Goal: Learn about a topic: Learn about a topic

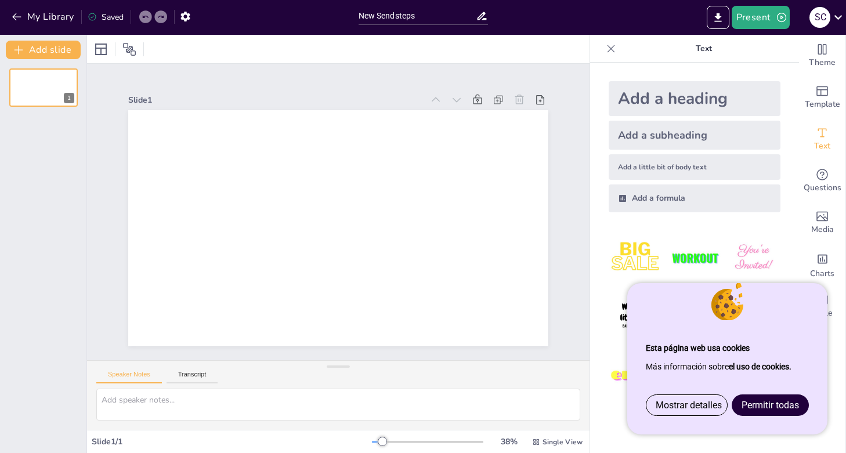
click at [766, 405] on span "Permitir todas" at bounding box center [769, 405] width 57 height 11
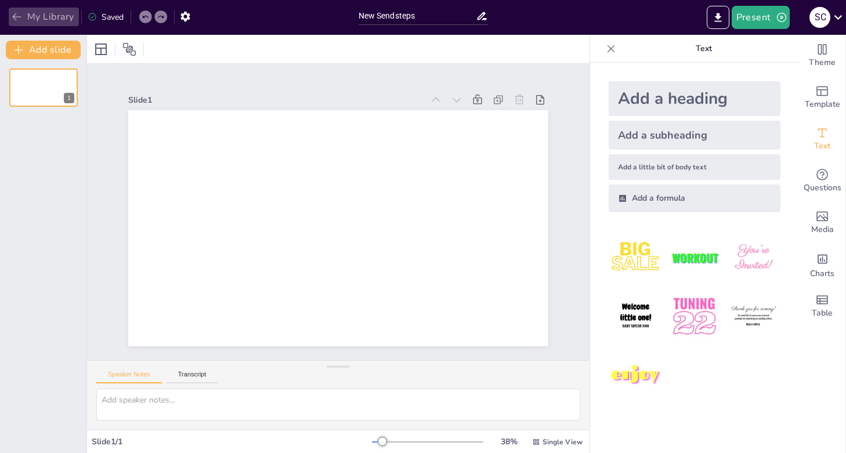
click at [17, 16] on icon "button" at bounding box center [17, 17] width 12 height 12
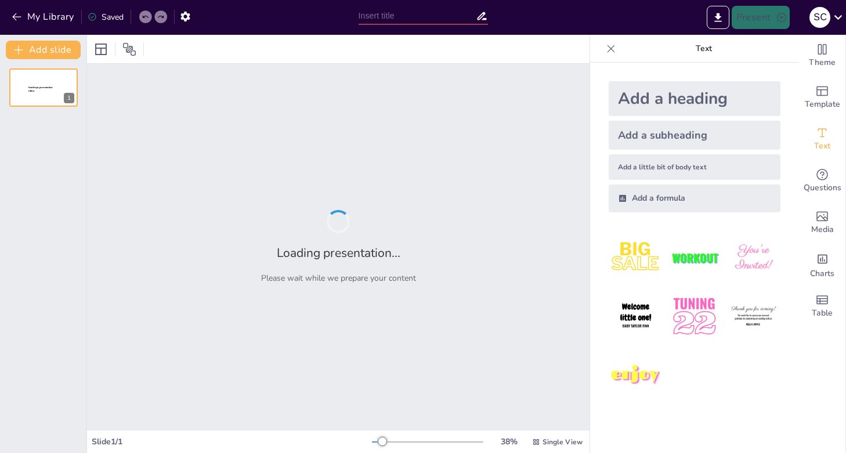
type input "Fundamentos del Plan de Contingencias Ambientales: Conceptos Clave y Marco Legal"
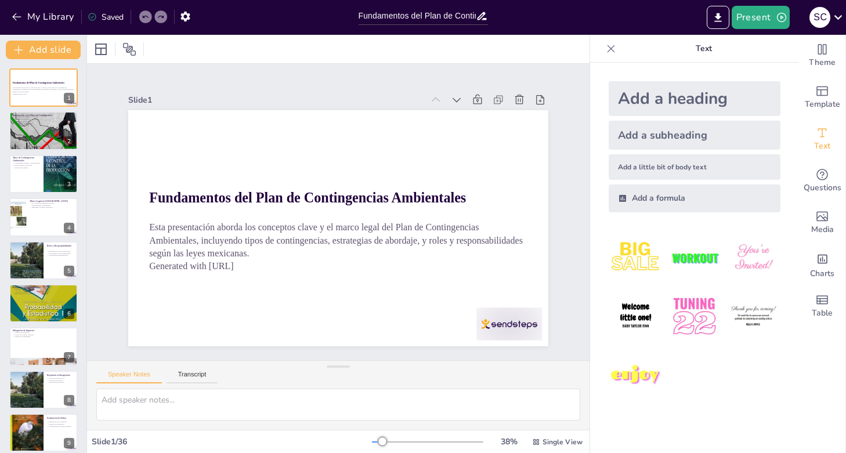
checkbox input "true"
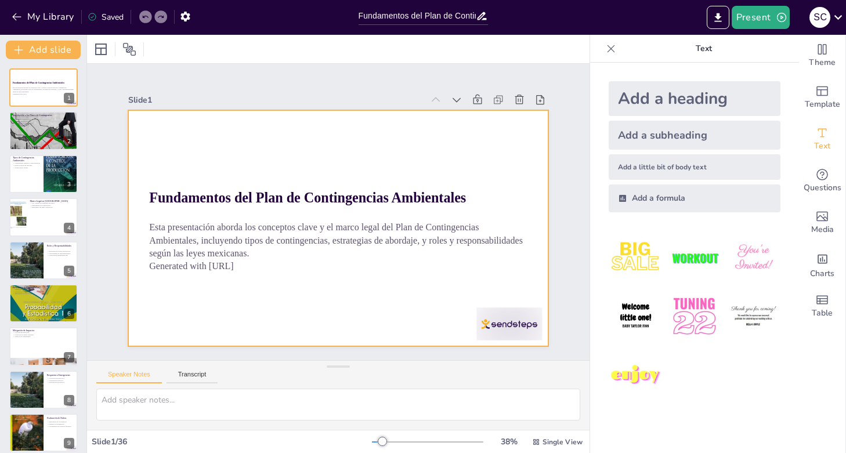
checkbox input "true"
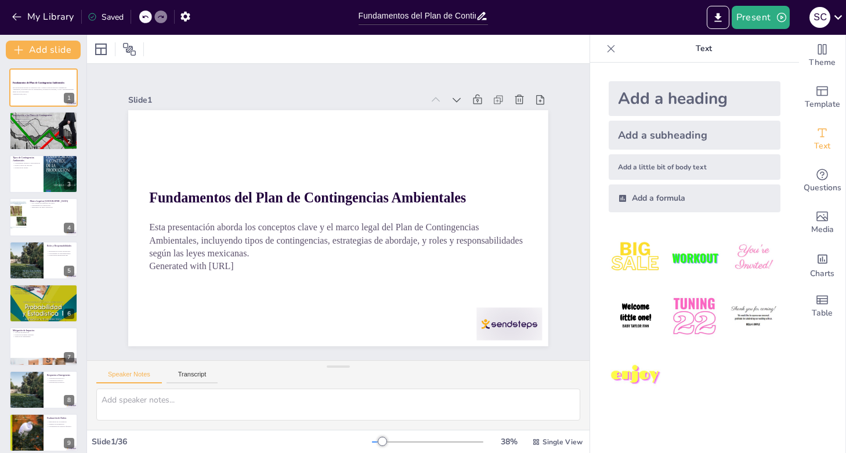
checkbox input "true"
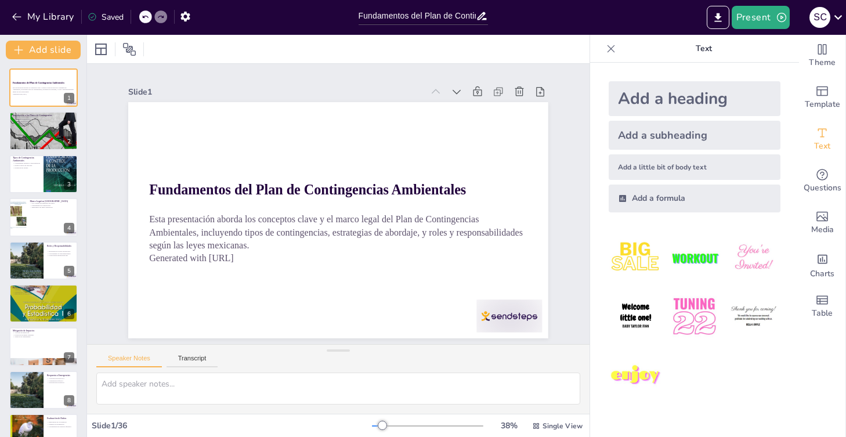
checkbox input "true"
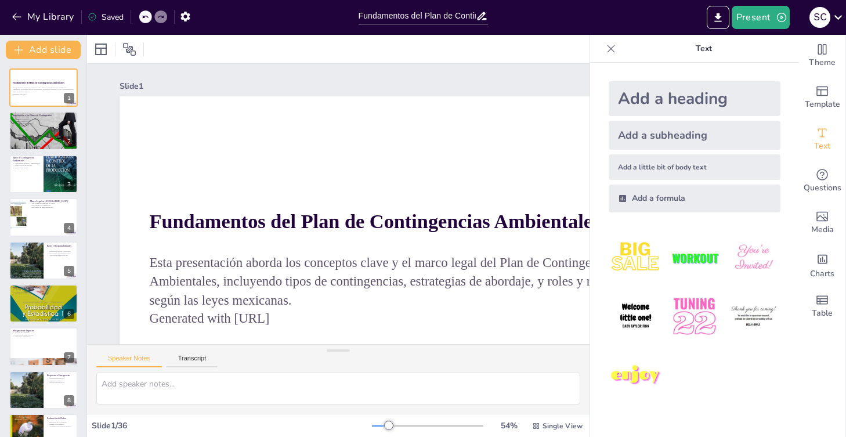
checkbox input "true"
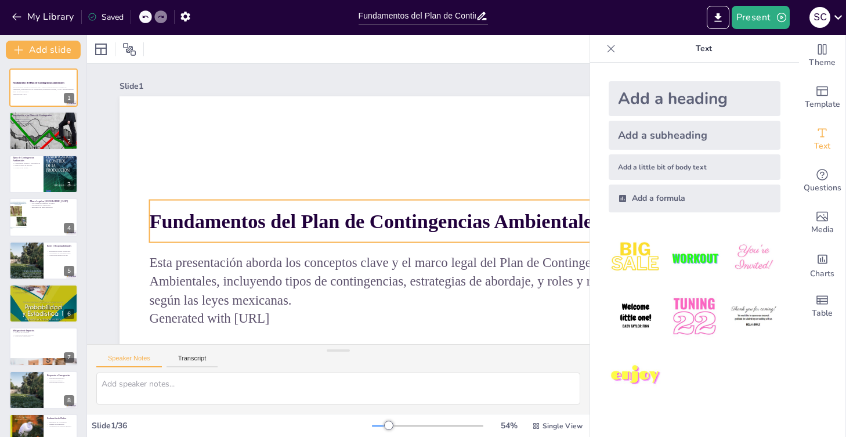
checkbox input "true"
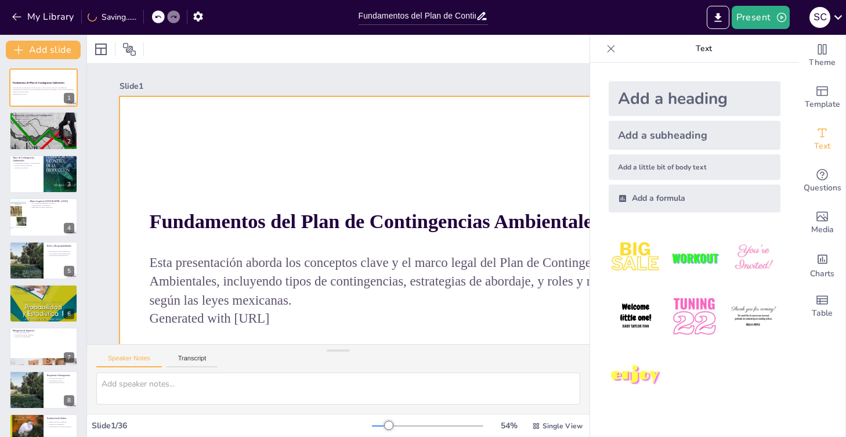
checkbox input "true"
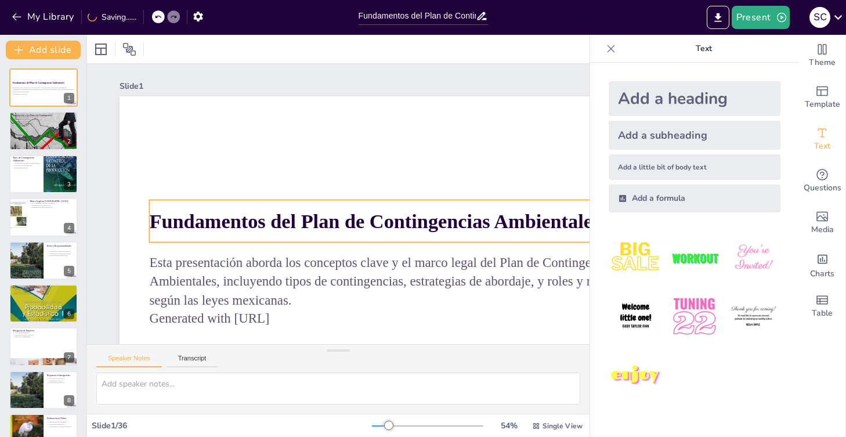
checkbox input "true"
type input "48"
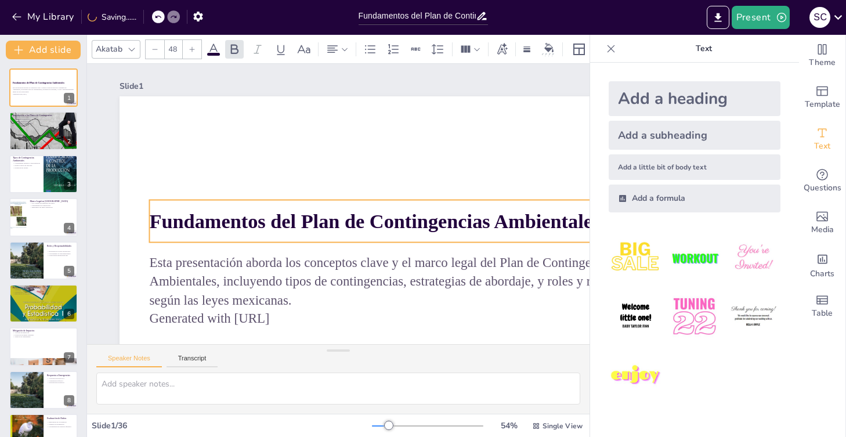
checkbox input "true"
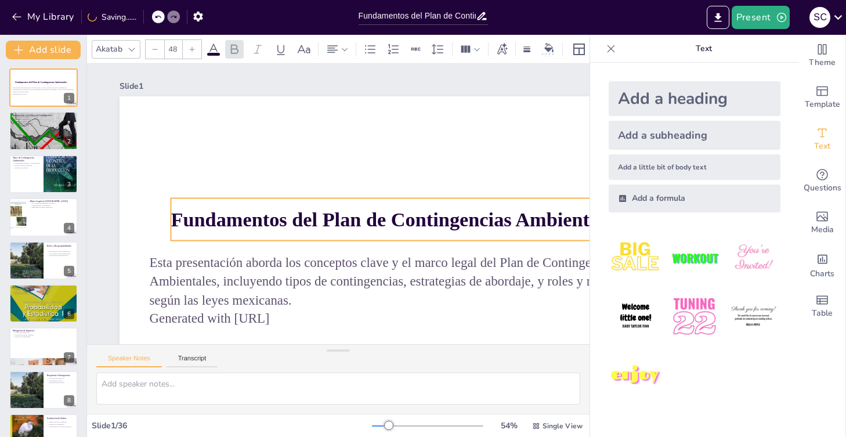
checkbox input "true"
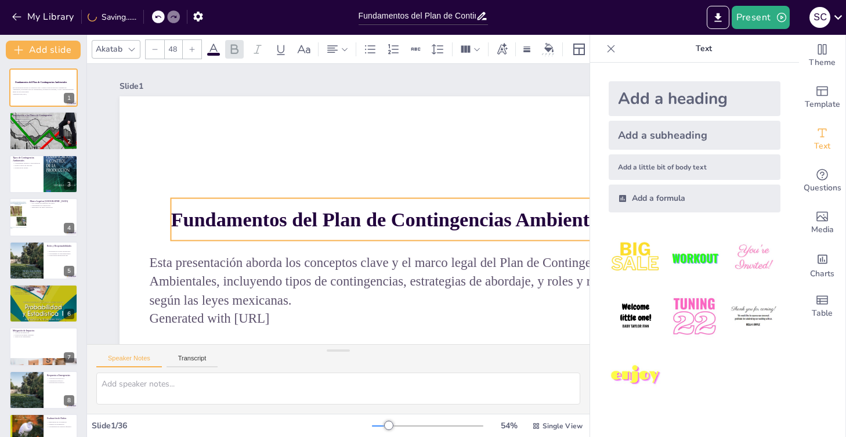
checkbox input "true"
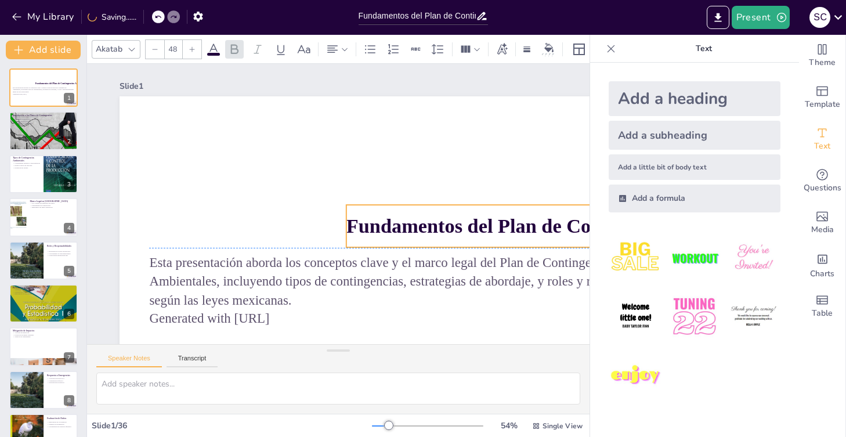
checkbox input "true"
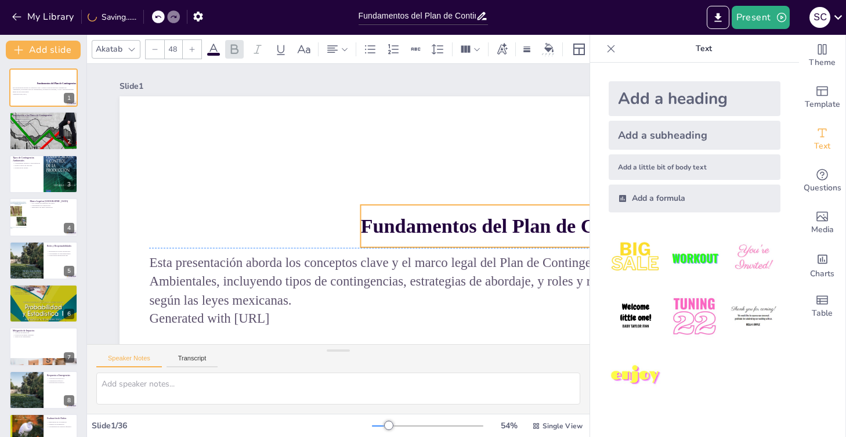
checkbox input "true"
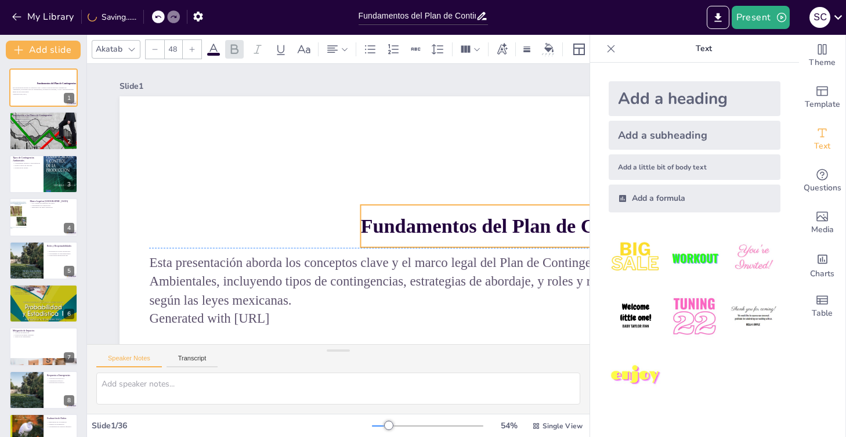
checkbox input "true"
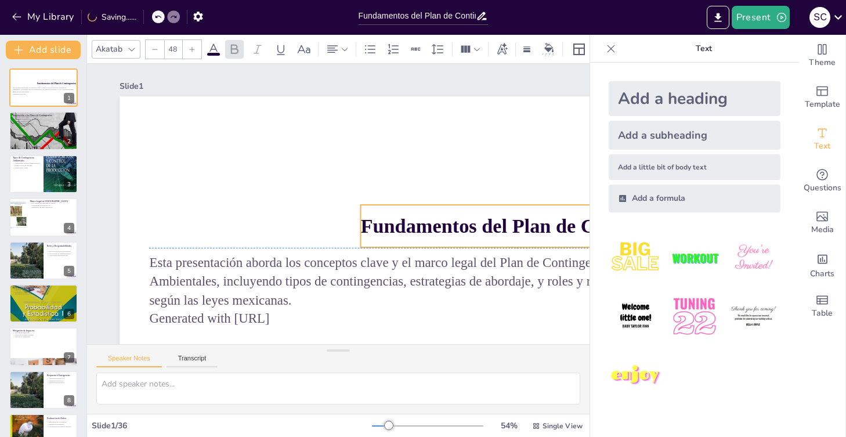
checkbox input "true"
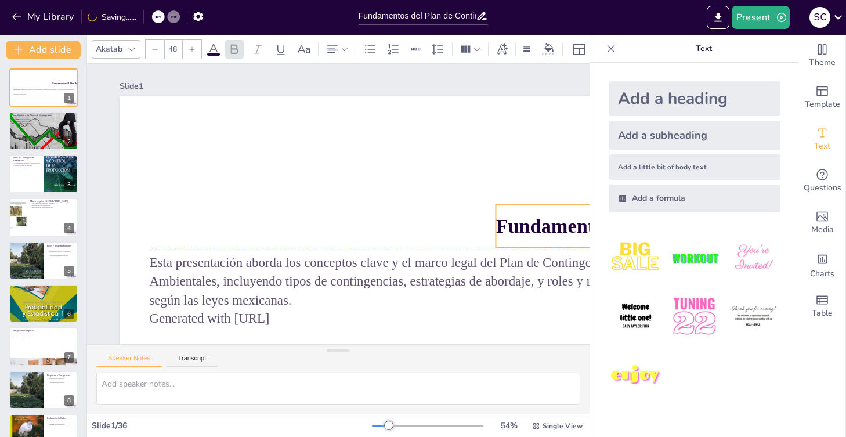
checkbox input "true"
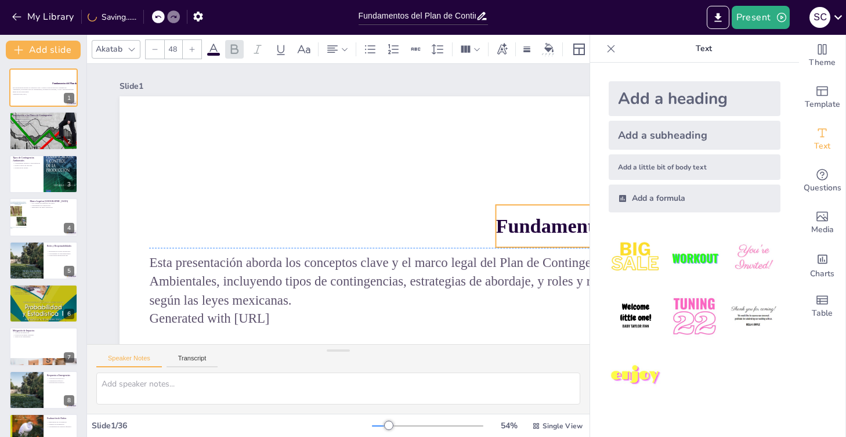
checkbox input "true"
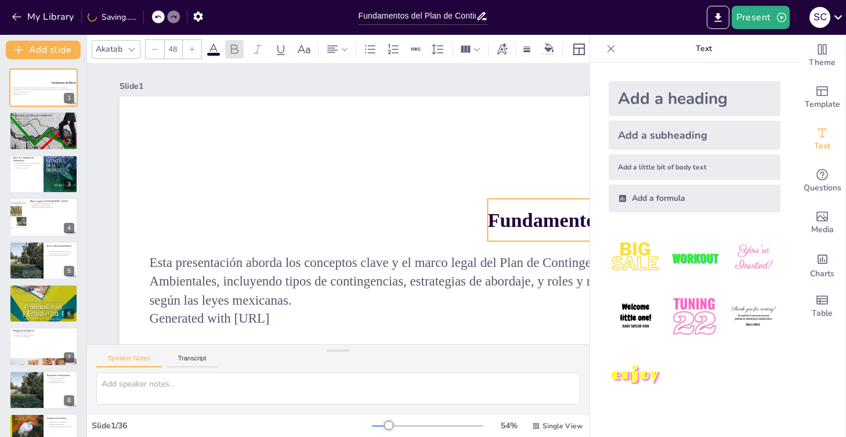
checkbox input "true"
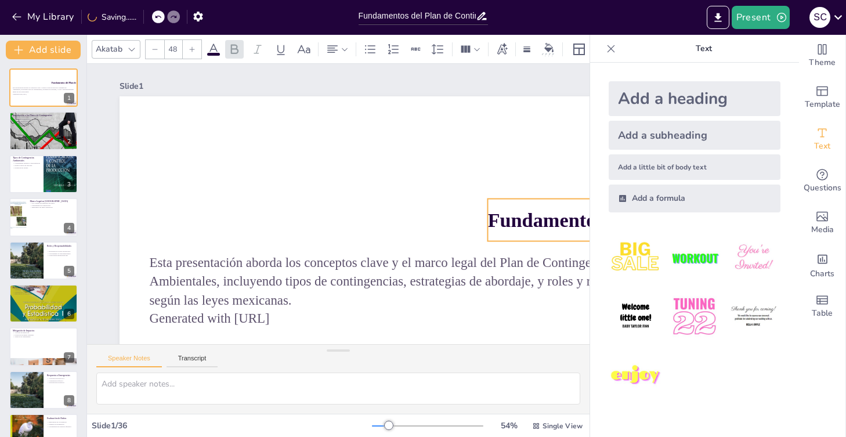
checkbox input "true"
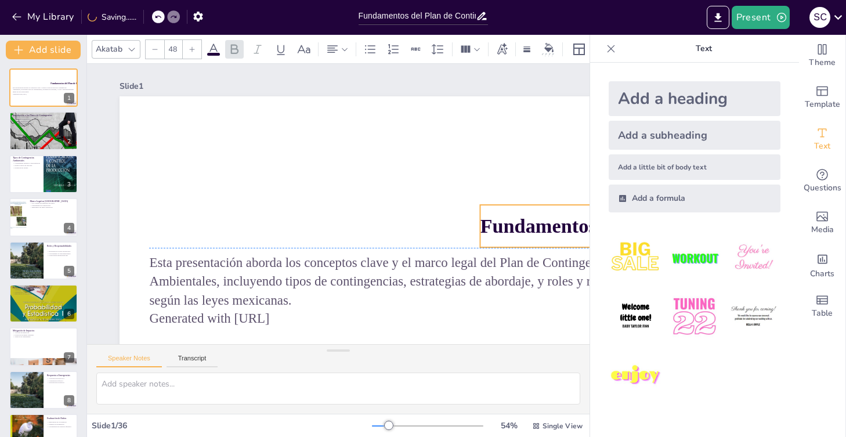
checkbox input "true"
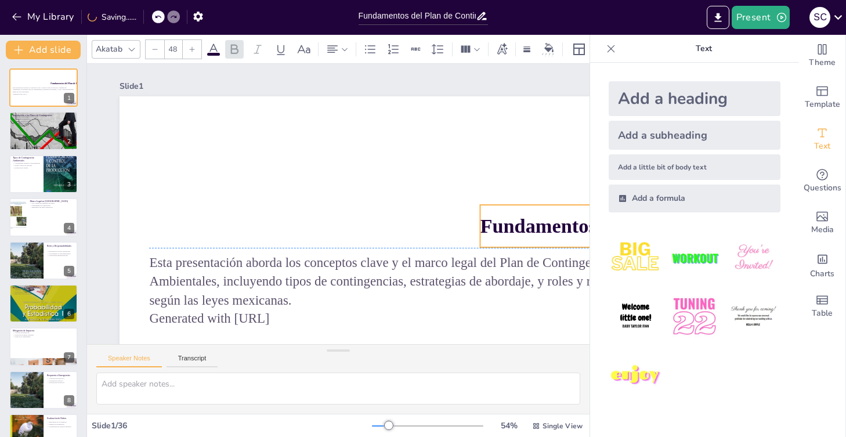
checkbox input "true"
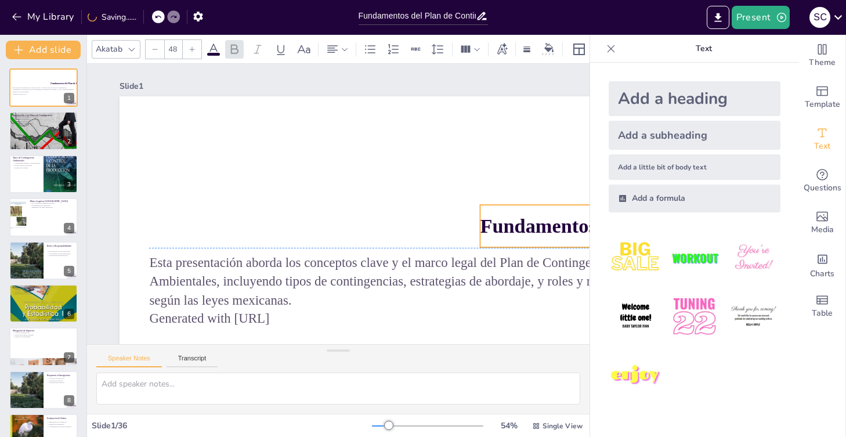
checkbox input "true"
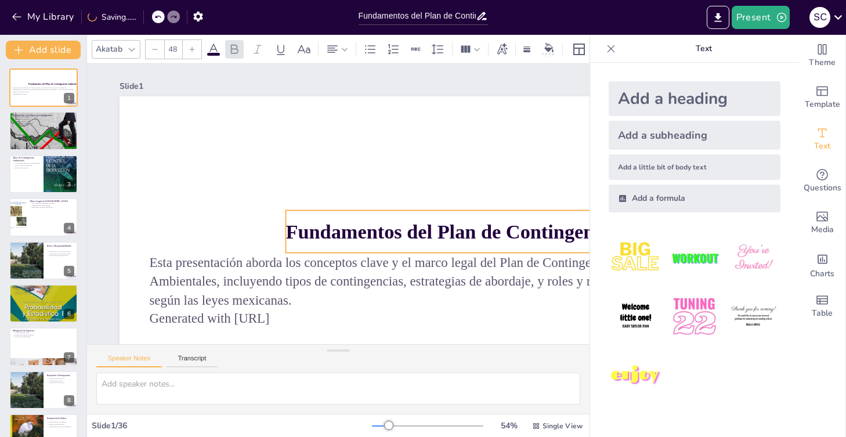
checkbox input "true"
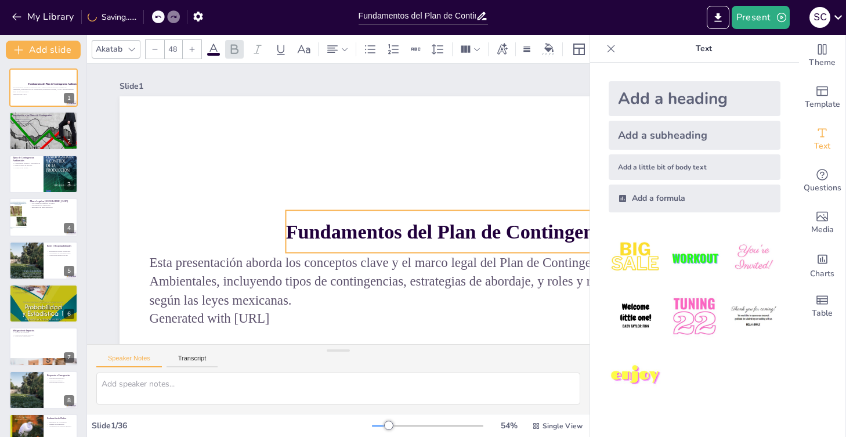
checkbox input "true"
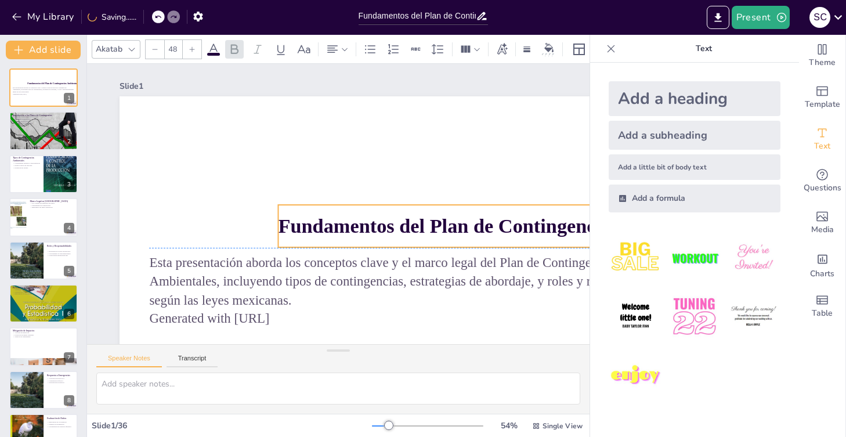
drag, startPoint x: 152, startPoint y: 221, endPoint x: 281, endPoint y: 226, distance: 128.9
click at [281, 226] on strong "Fundamentos del Plan de Contingencias Ambientales" at bounding box center [489, 276] width 436 height 160
checkbox input "true"
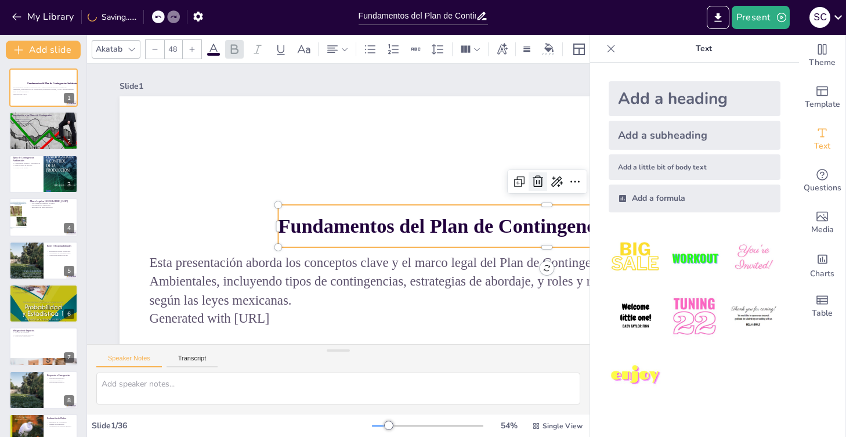
checkbox input "true"
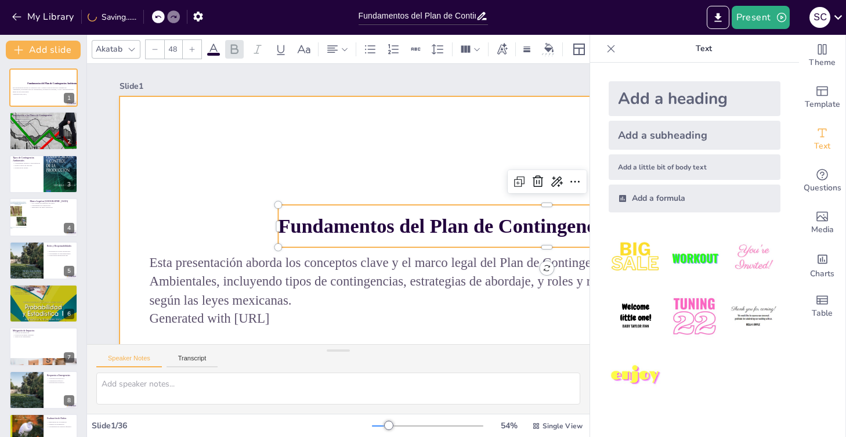
checkbox input "true"
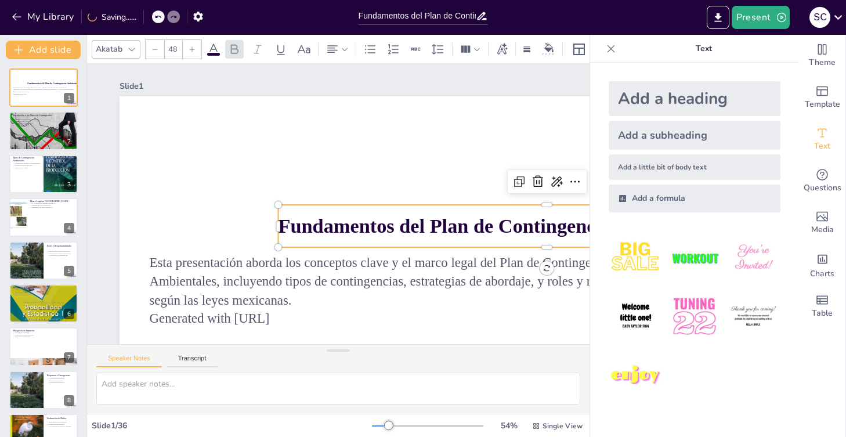
checkbox input "true"
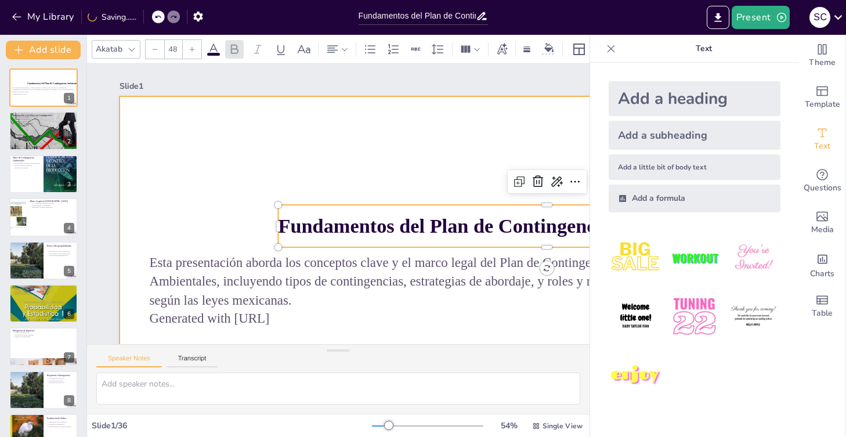
checkbox input "true"
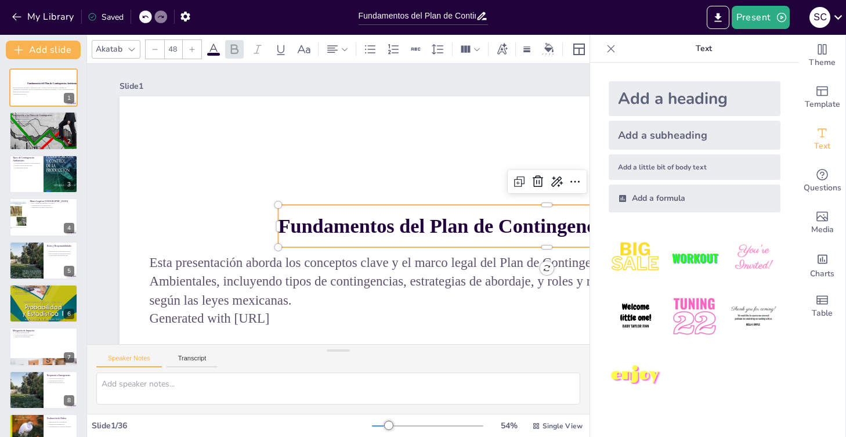
checkbox input "true"
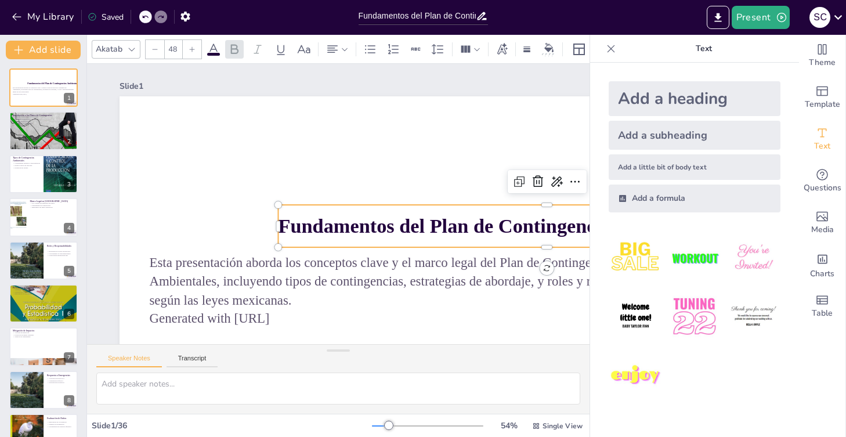
checkbox input "true"
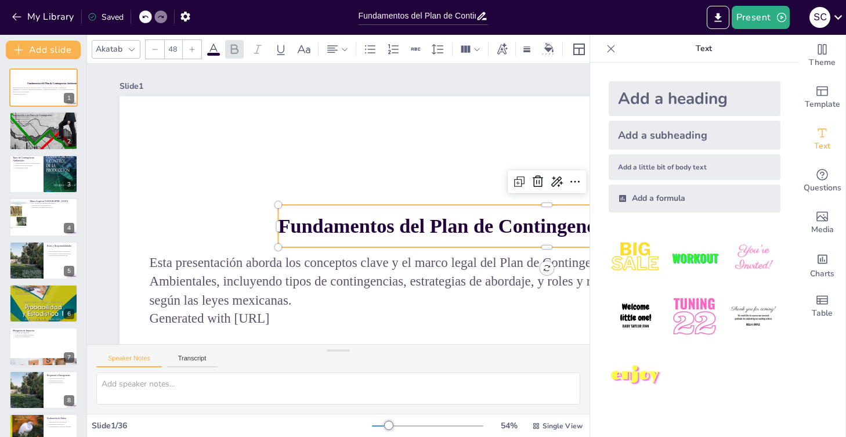
checkbox input "true"
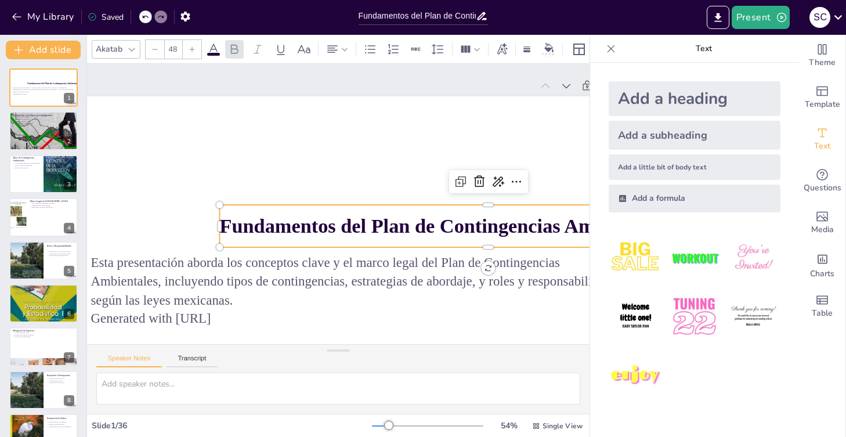
checkbox input "true"
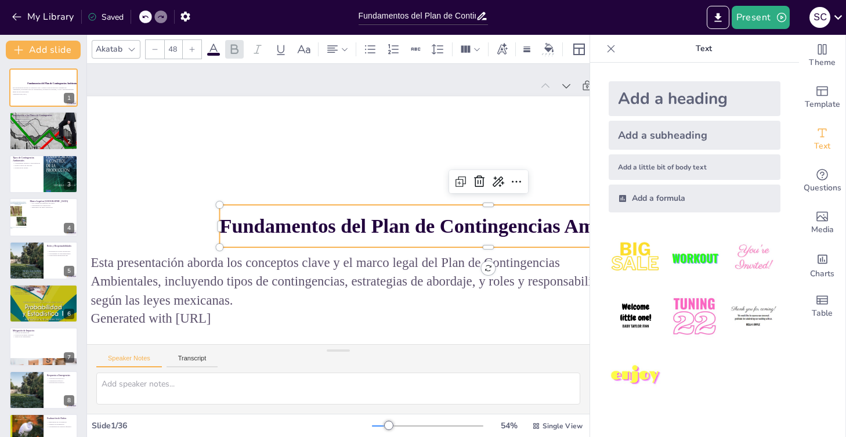
checkbox input "true"
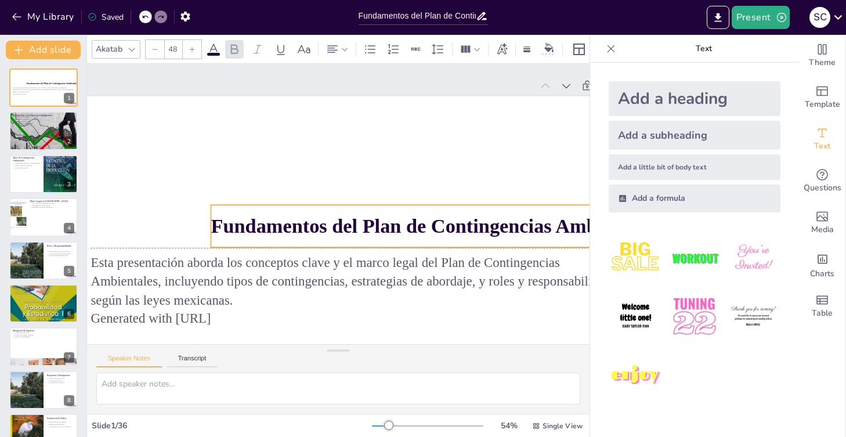
checkbox input "true"
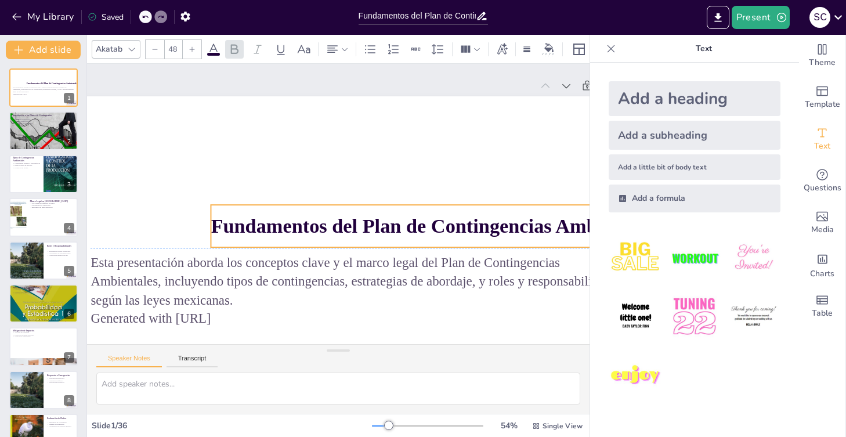
checkbox input "true"
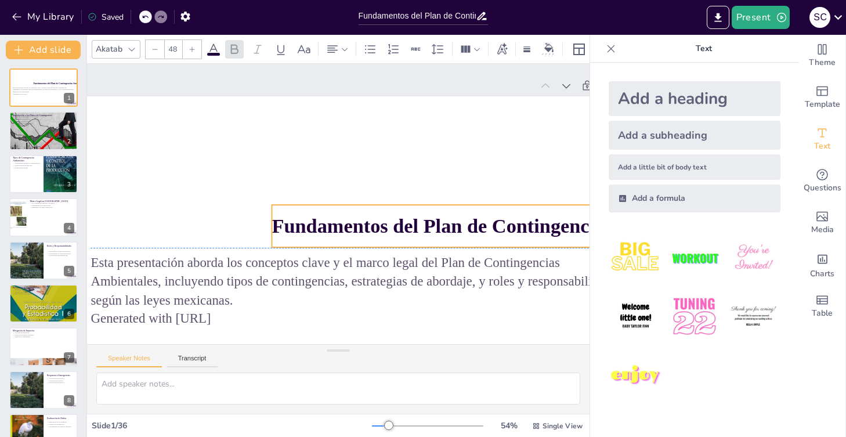
checkbox input "true"
drag, startPoint x: 474, startPoint y: 206, endPoint x: 444, endPoint y: 202, distance: 31.1
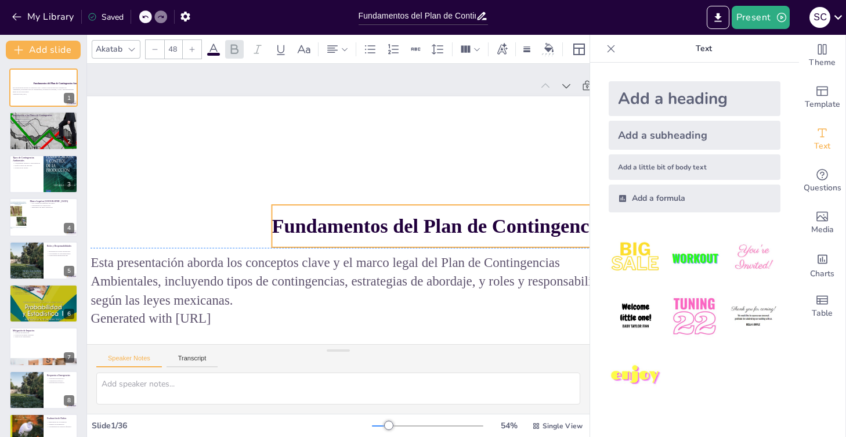
click at [444, 202] on div "Fundamentos del Plan de Contingencias Ambientales" at bounding box center [540, 183] width 534 height 153
checkbox input "true"
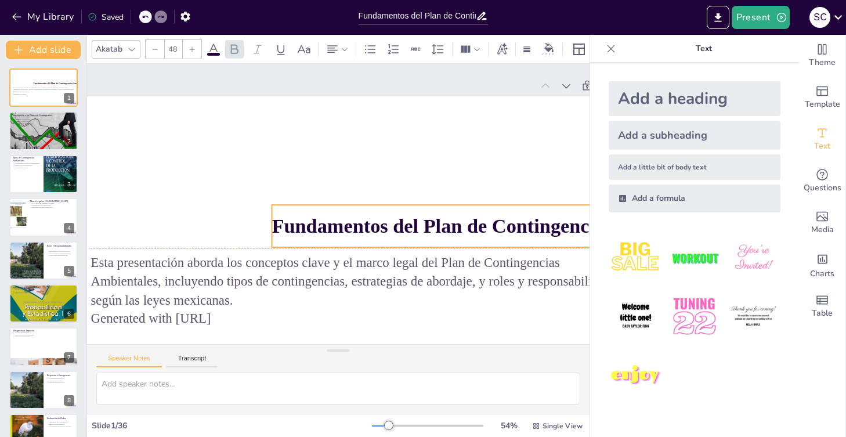
scroll to position [0, 154]
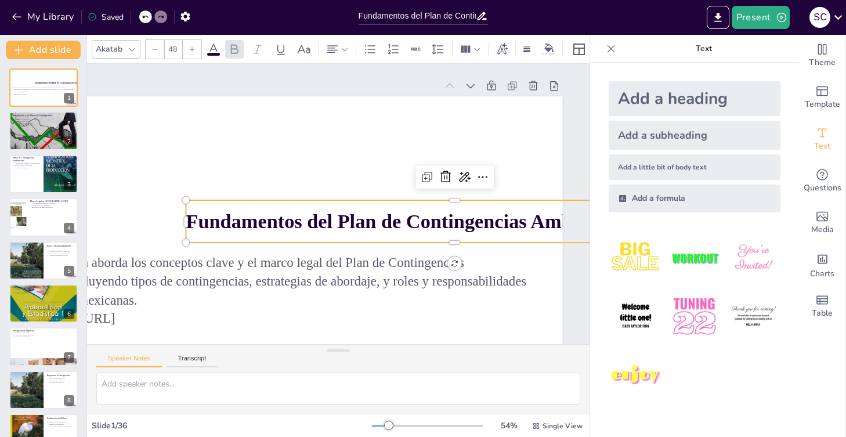
checkbox input "true"
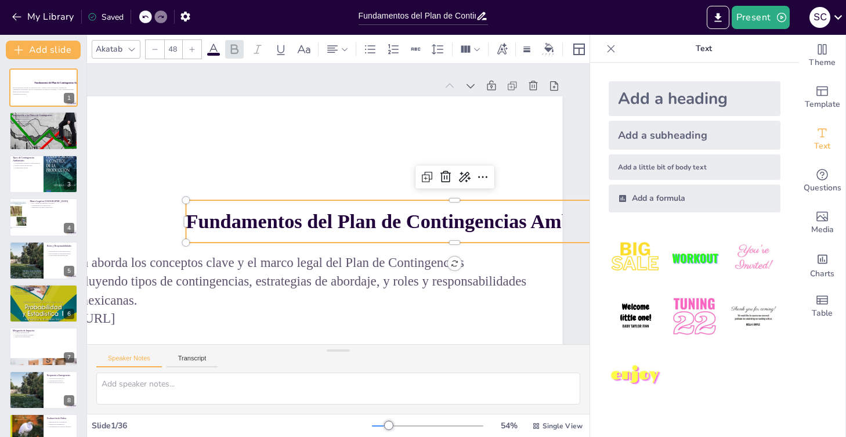
checkbox input "true"
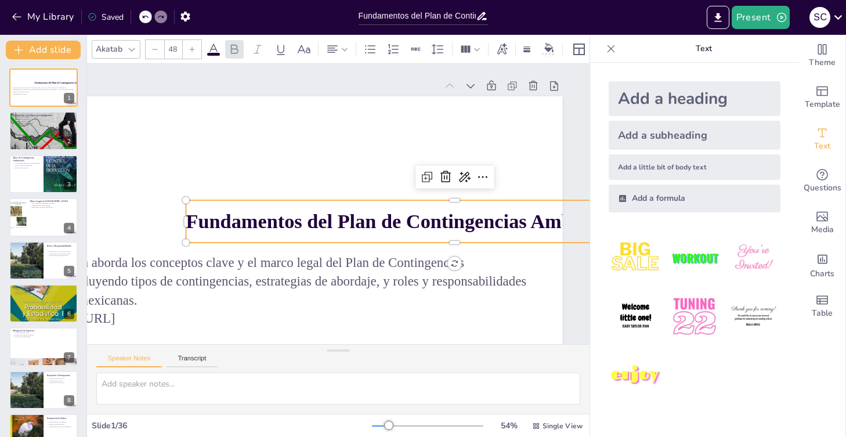
checkbox input "true"
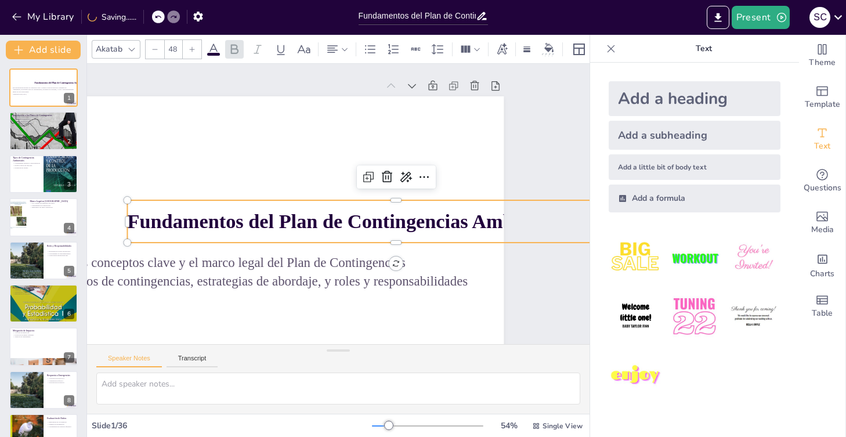
checkbox input "true"
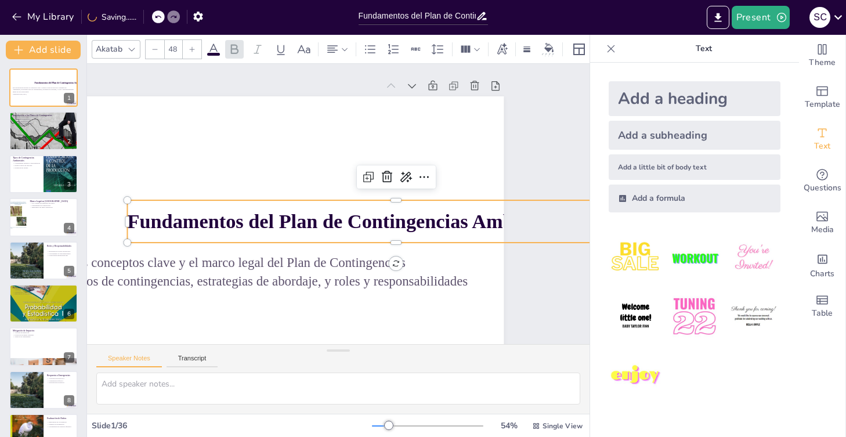
checkbox input "true"
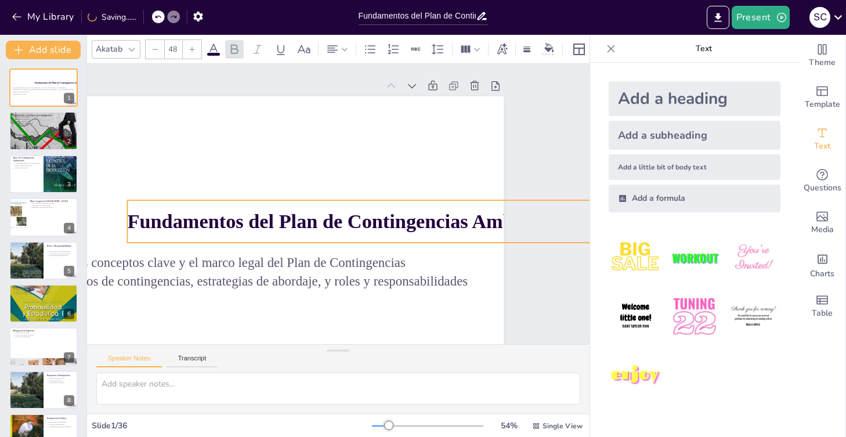
checkbox input "true"
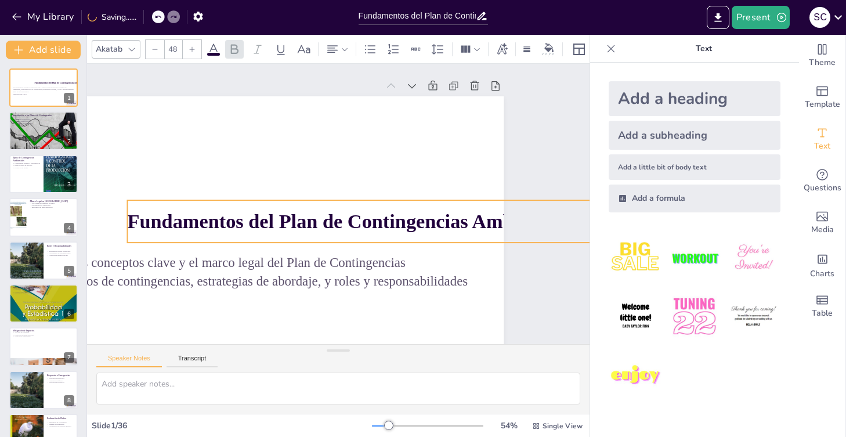
checkbox input "true"
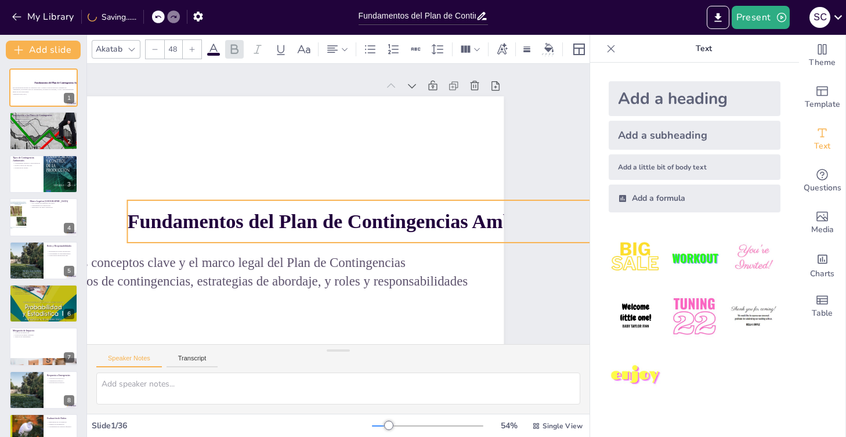
checkbox input "true"
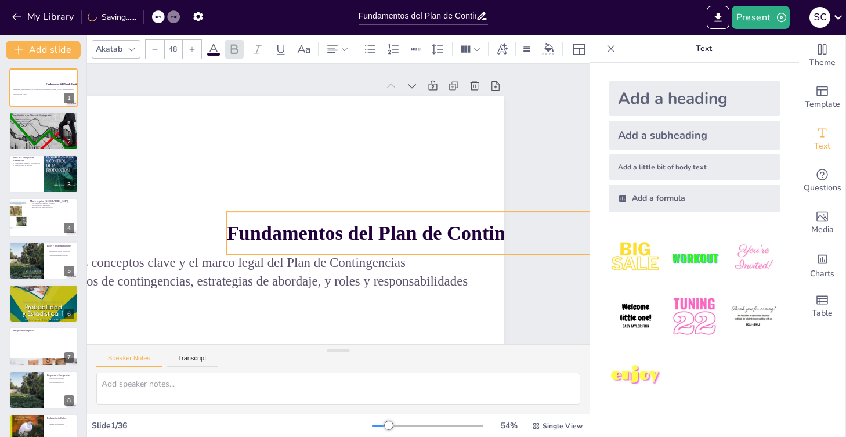
checkbox input "true"
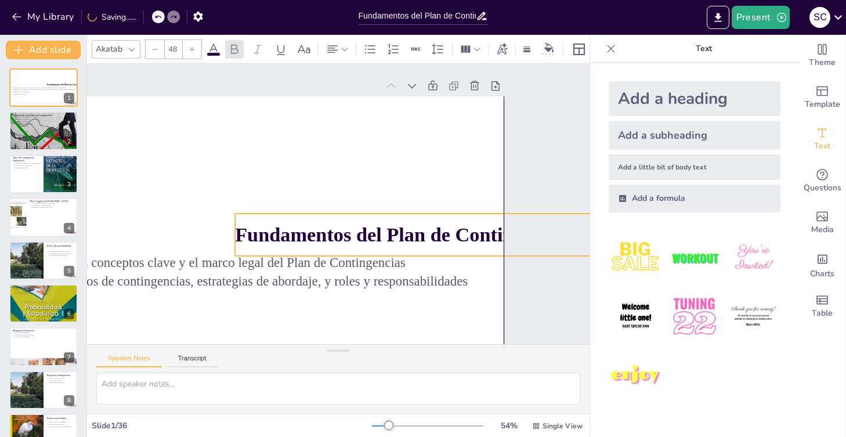
checkbox input "true"
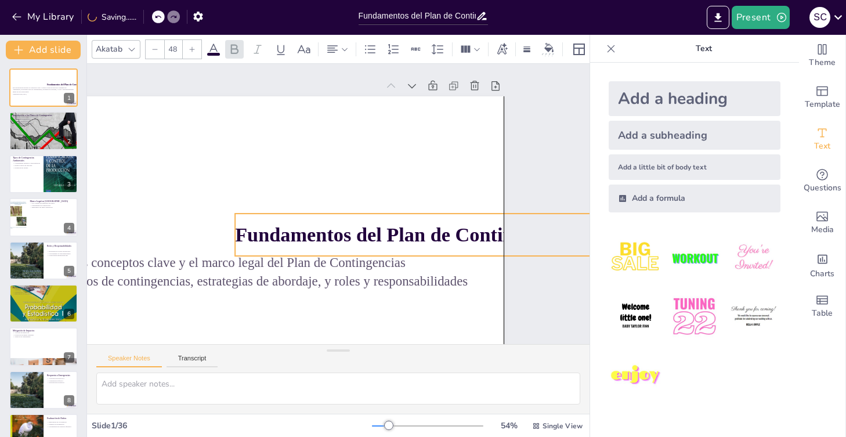
checkbox input "true"
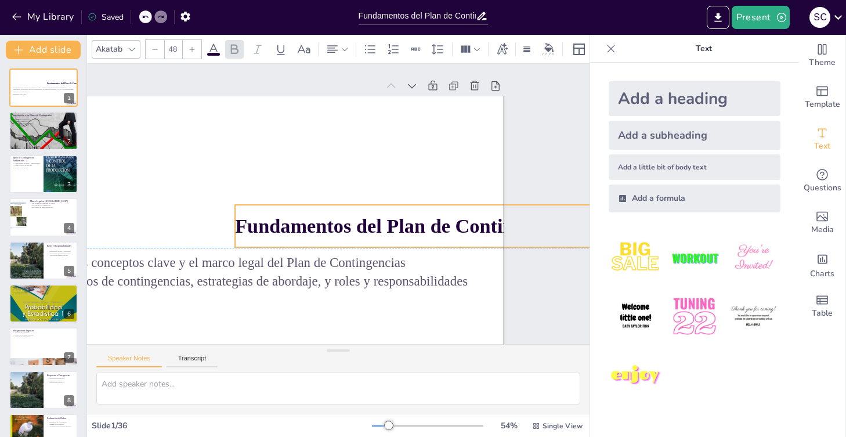
drag, startPoint x: 130, startPoint y: 217, endPoint x: 217, endPoint y: 218, distance: 87.0
click at [244, 218] on strong "Fundamentos del Plan de Contingencias Ambientales" at bounding box center [403, 310] width 318 height 350
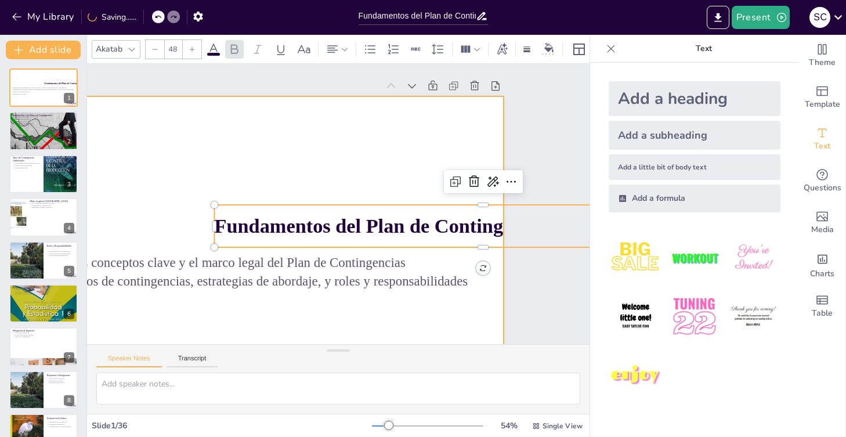
click at [310, 164] on div at bounding box center [241, 313] width 682 height 550
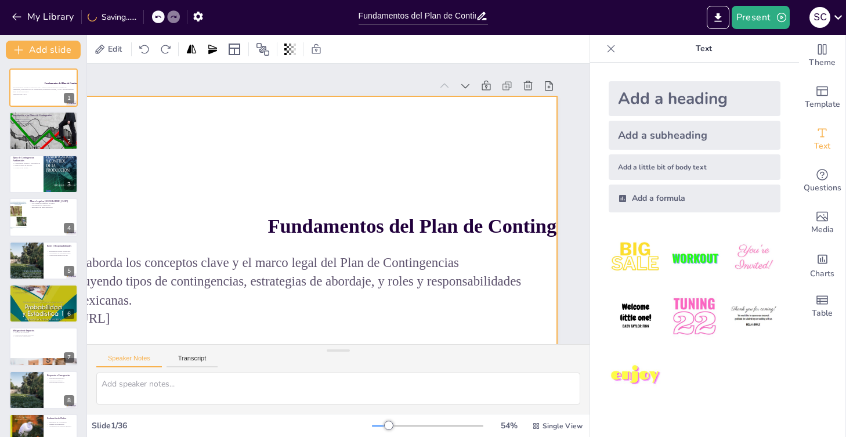
scroll to position [0, 159]
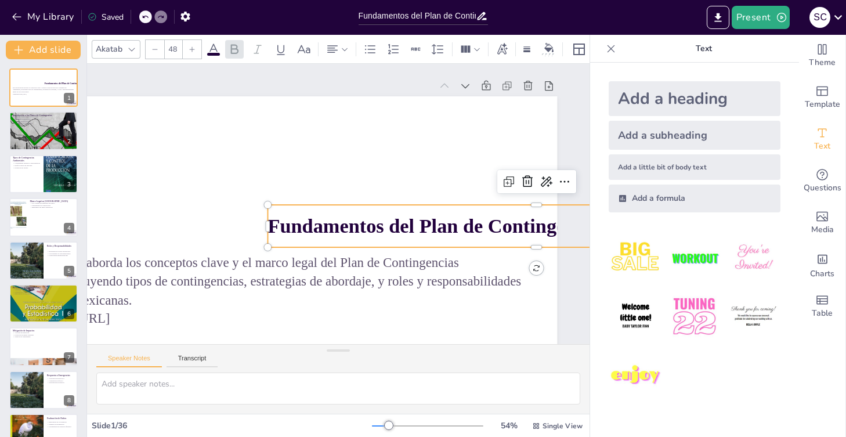
click at [421, 229] on strong "Fundamentos del Plan de Contingencias Ambientales" at bounding box center [447, 92] width 282 height 378
click at [393, 46] on icon at bounding box center [387, 41] width 9 height 9
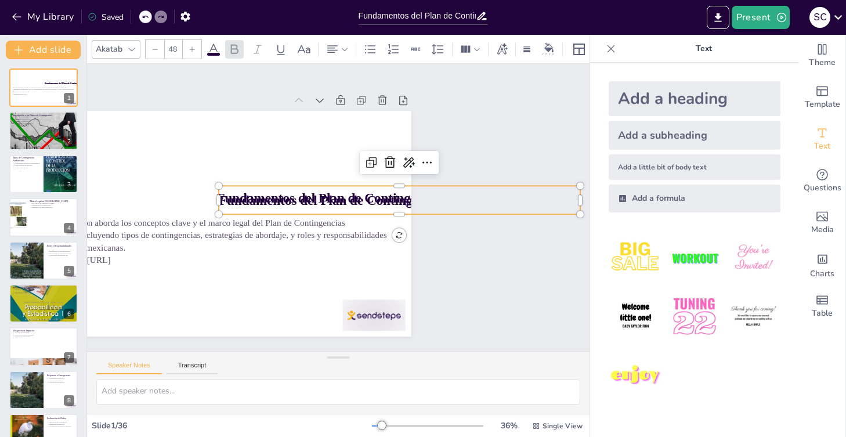
drag, startPoint x: 343, startPoint y: 352, endPoint x: 243, endPoint y: 357, distance: 99.9
click at [243, 357] on div "Speaker Notes Transcript" at bounding box center [338, 382] width 502 height 63
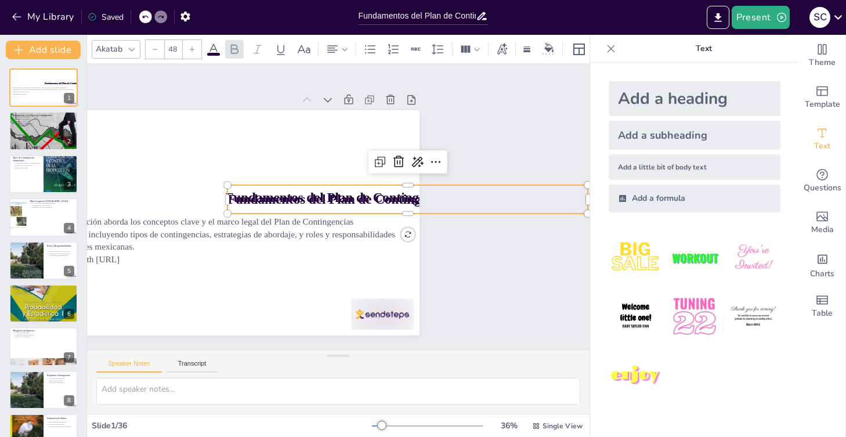
click at [264, 357] on div "Speaker Notes Transcript" at bounding box center [338, 364] width 502 height 28
click at [612, 48] on icon at bounding box center [611, 49] width 8 height 8
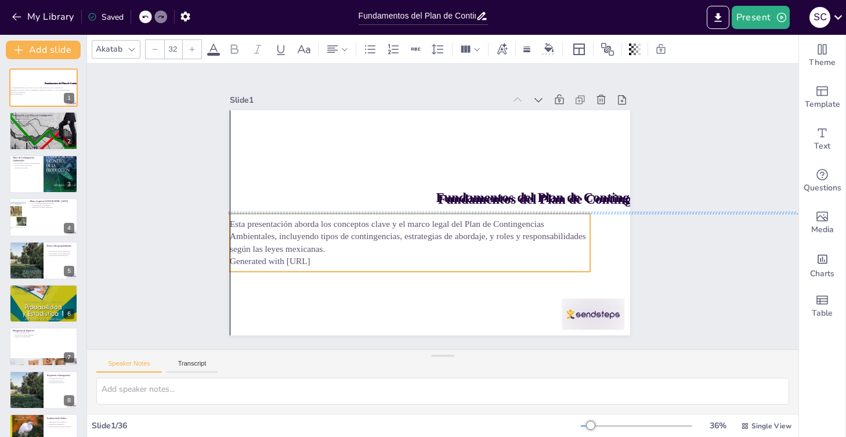
scroll to position [0, 0]
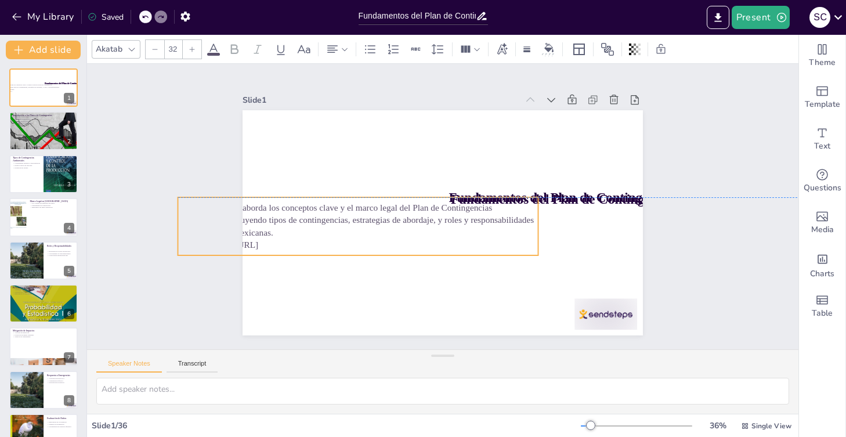
drag, startPoint x: 337, startPoint y: 248, endPoint x: 275, endPoint y: 229, distance: 65.1
click at [275, 229] on p "Esta presentación aborda los conceptos clave y el marco legal del Plan de Conti…" at bounding box center [381, 267] width 313 height 242
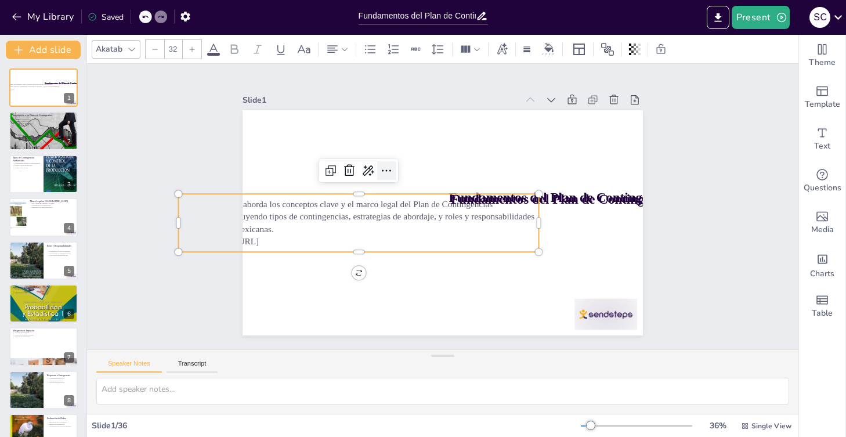
click at [381, 214] on icon at bounding box center [377, 218] width 8 height 8
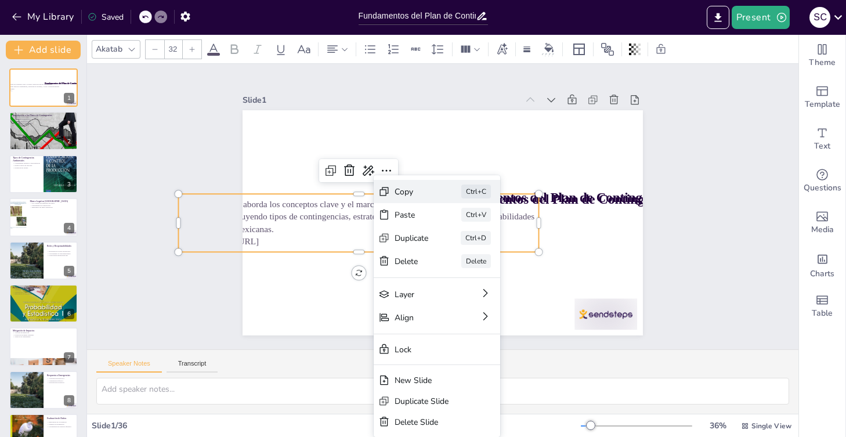
click at [501, 190] on div "Copy" at bounding box center [517, 205] width 33 height 31
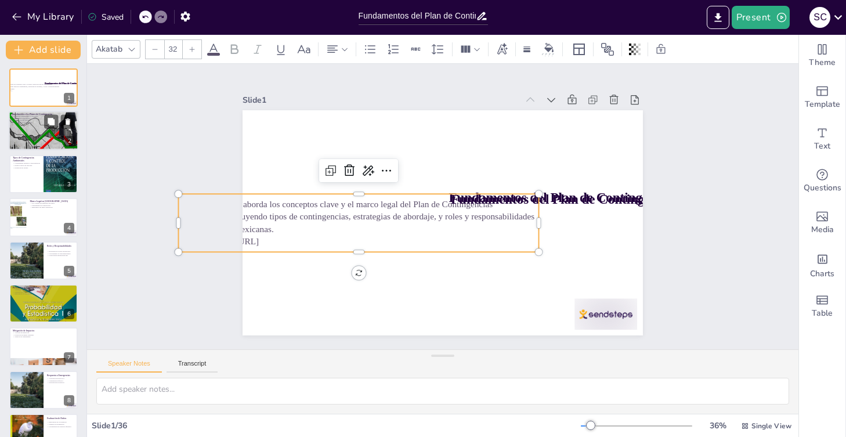
click at [31, 129] on div at bounding box center [44, 130] width 94 height 39
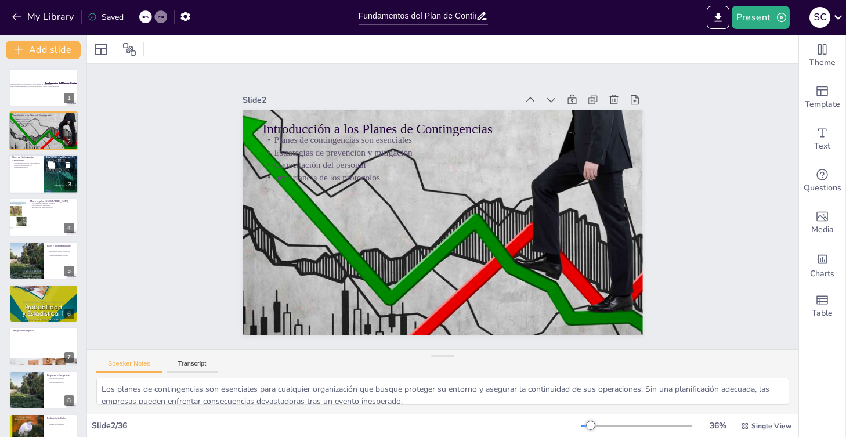
click at [31, 175] on div at bounding box center [44, 173] width 70 height 39
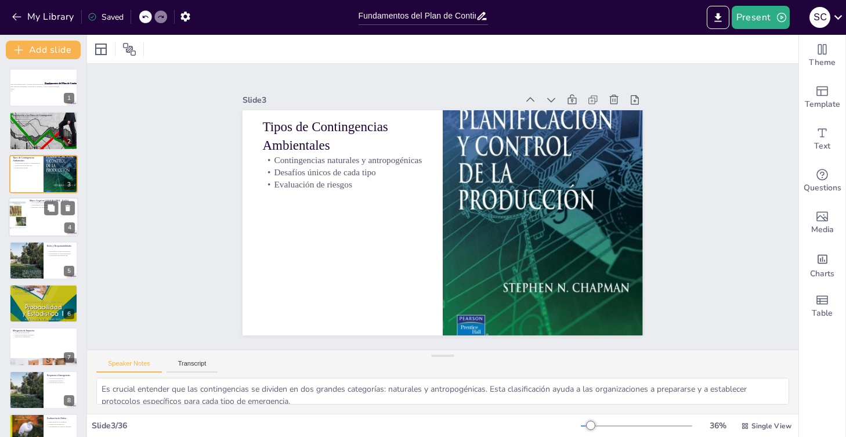
click at [48, 219] on div at bounding box center [44, 216] width 70 height 39
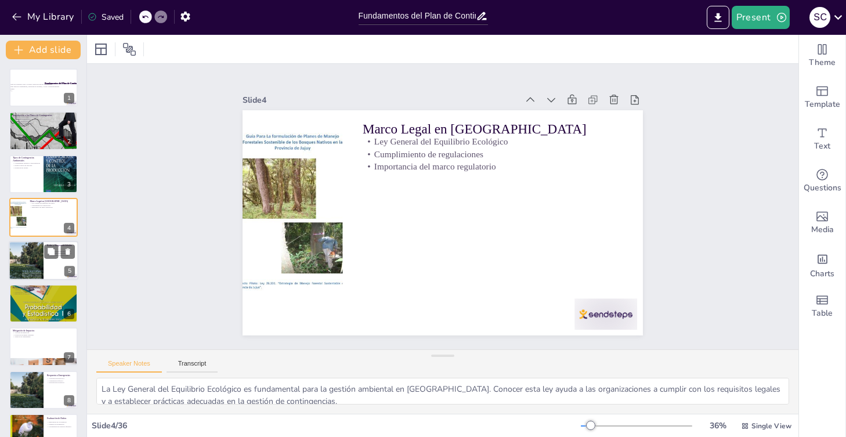
click at [48, 262] on div at bounding box center [44, 260] width 70 height 39
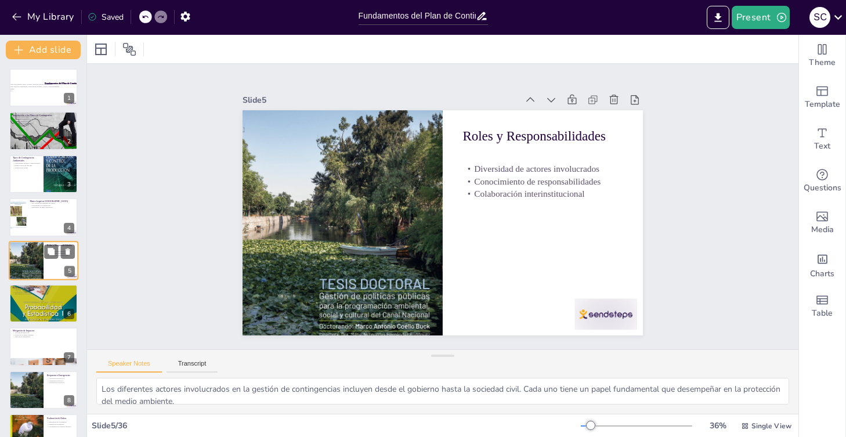
scroll to position [12, 0]
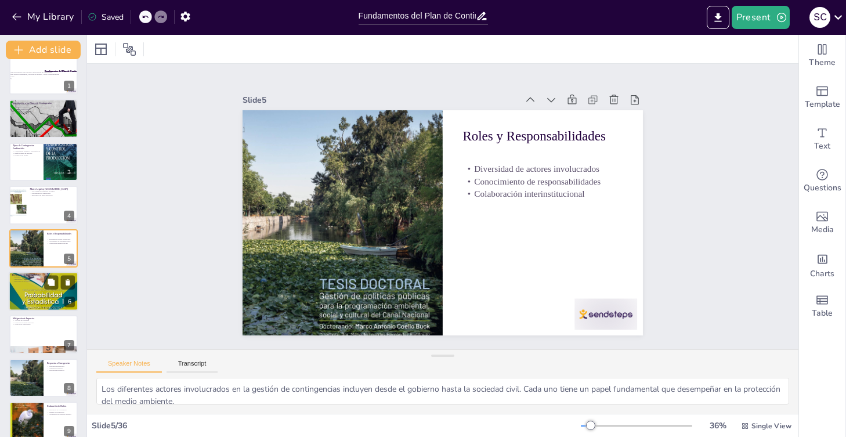
click at [43, 297] on div at bounding box center [44, 291] width 70 height 90
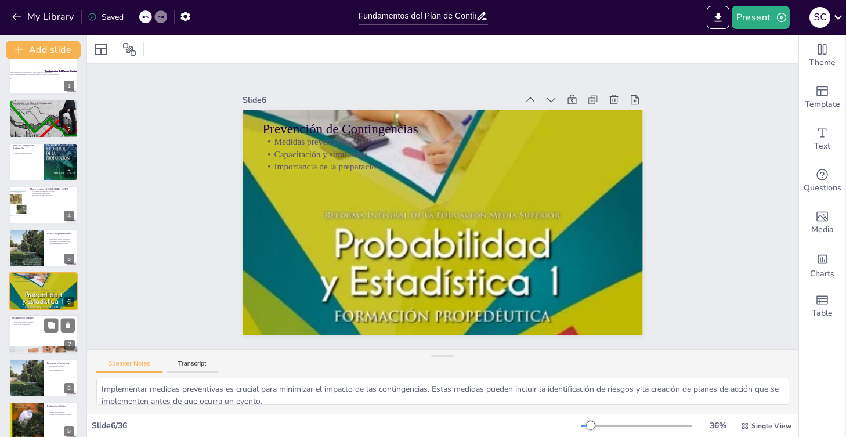
scroll to position [55, 0]
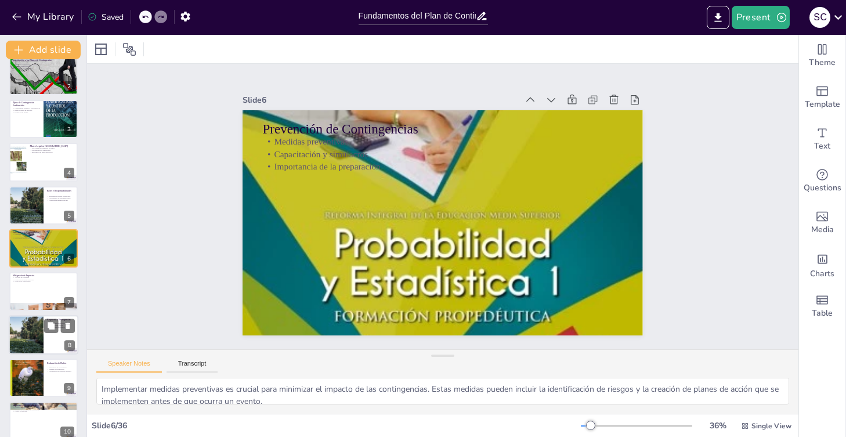
click at [49, 336] on div at bounding box center [44, 334] width 70 height 39
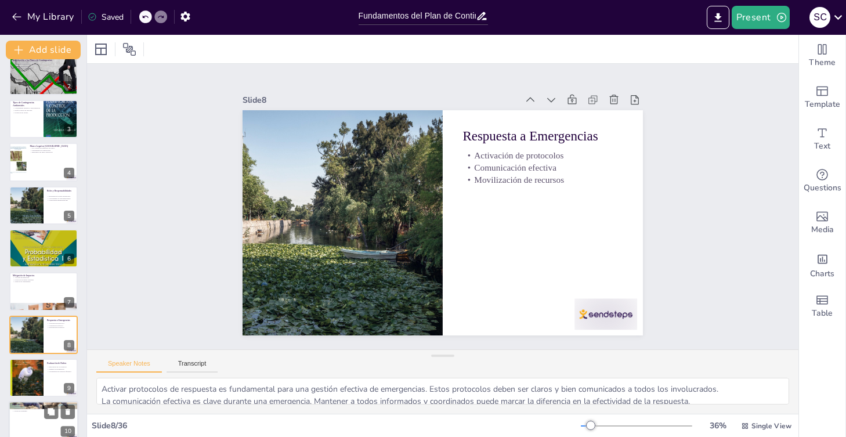
scroll to position [142, 0]
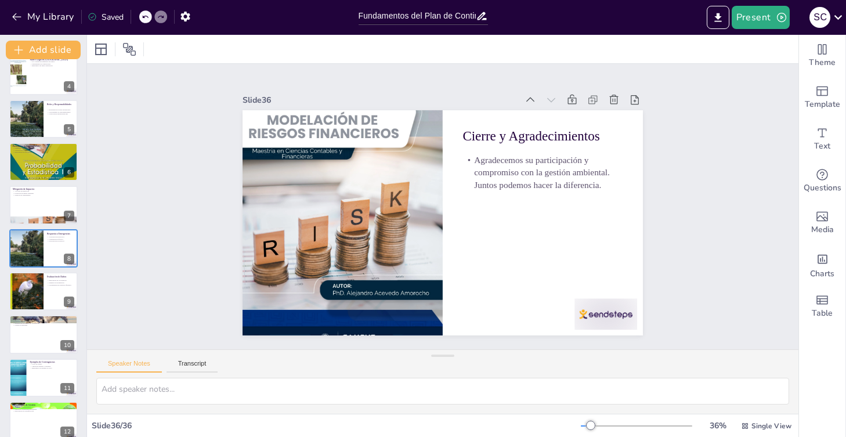
click at [196, 427] on div "Slide 36 / 36" at bounding box center [336, 425] width 489 height 11
click at [50, 81] on div at bounding box center [44, 75] width 70 height 39
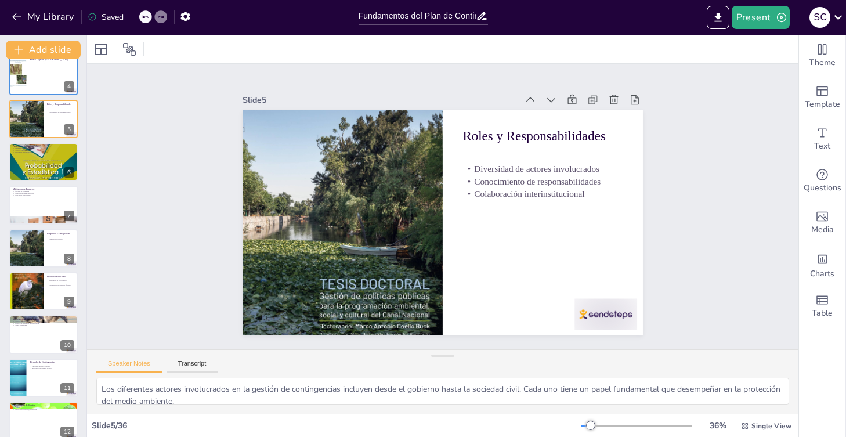
scroll to position [0, 0]
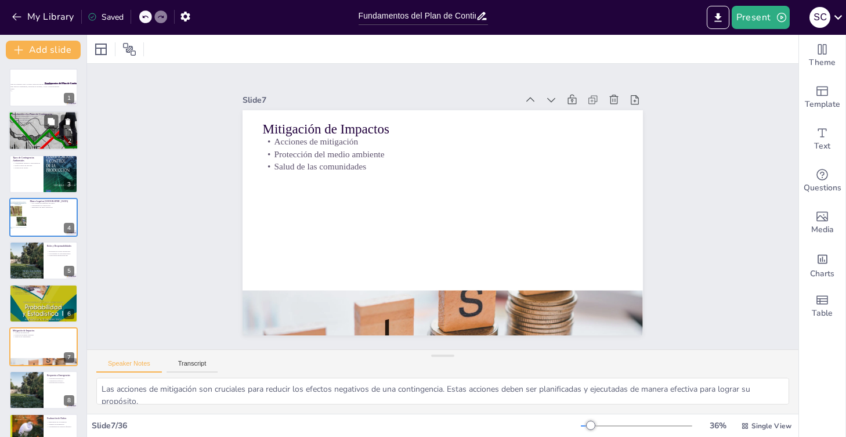
click at [74, 126] on div "Introducción a los Planes de Contingencias Planes de contingencias son esencial…" at bounding box center [44, 130] width 70 height 39
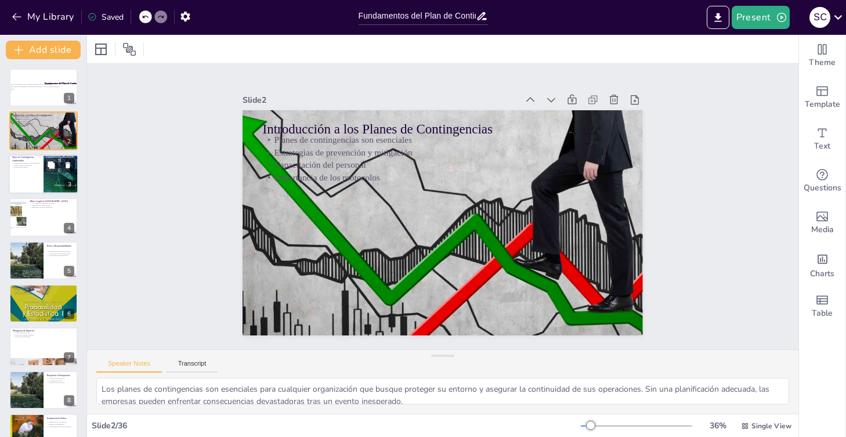
click at [70, 190] on div "3" at bounding box center [69, 184] width 10 height 10
